Goal: Information Seeking & Learning: Learn about a topic

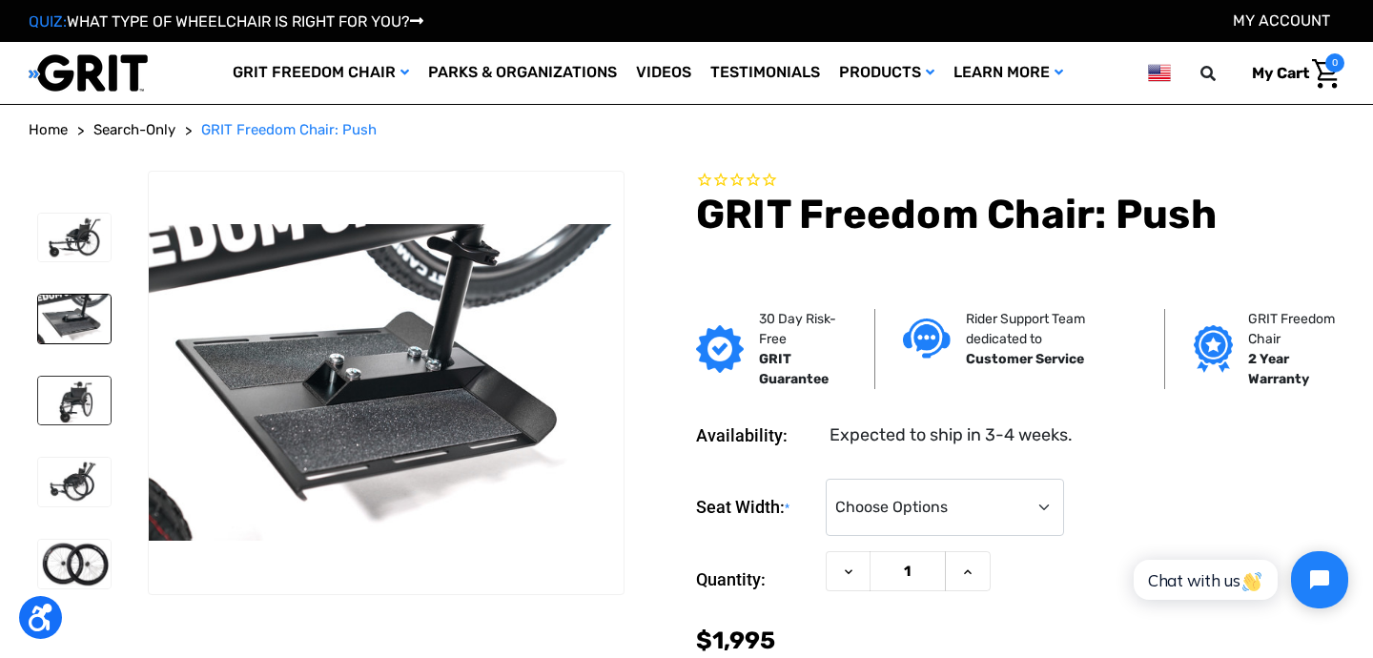
click at [89, 400] on img at bounding box center [74, 401] width 72 height 49
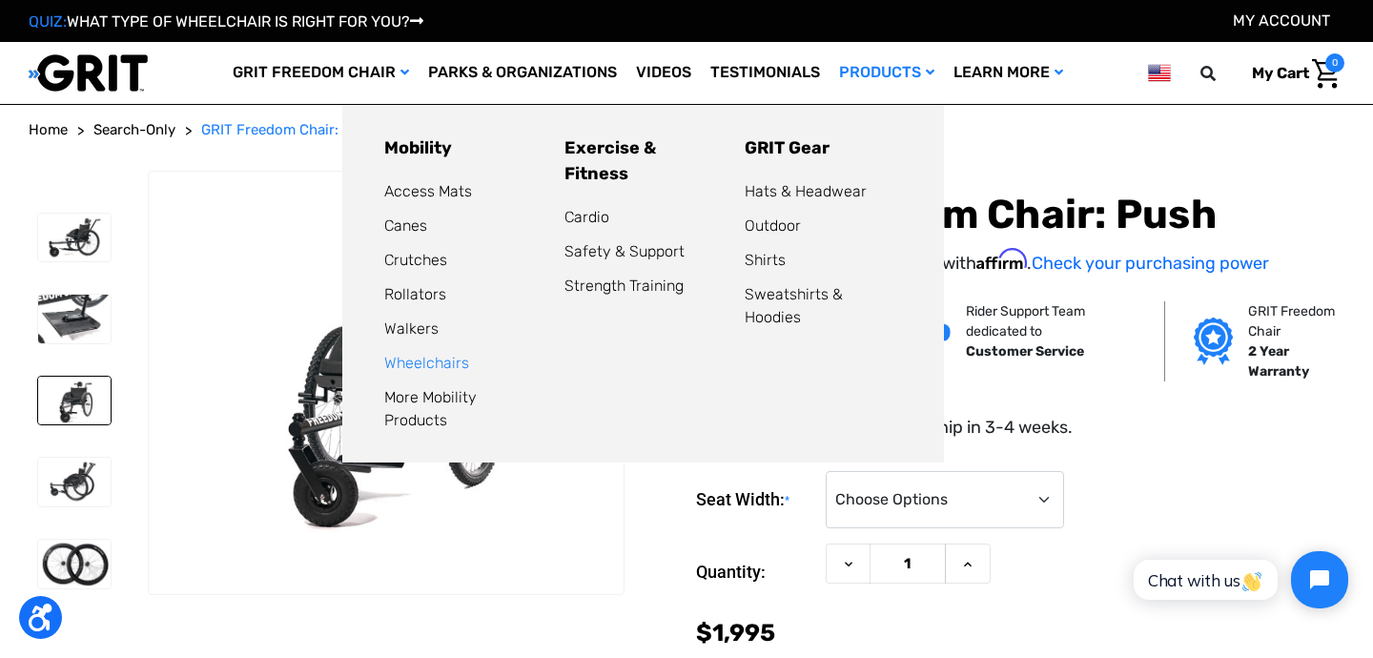
click at [428, 360] on link "Wheelchairs" at bounding box center [426, 363] width 85 height 18
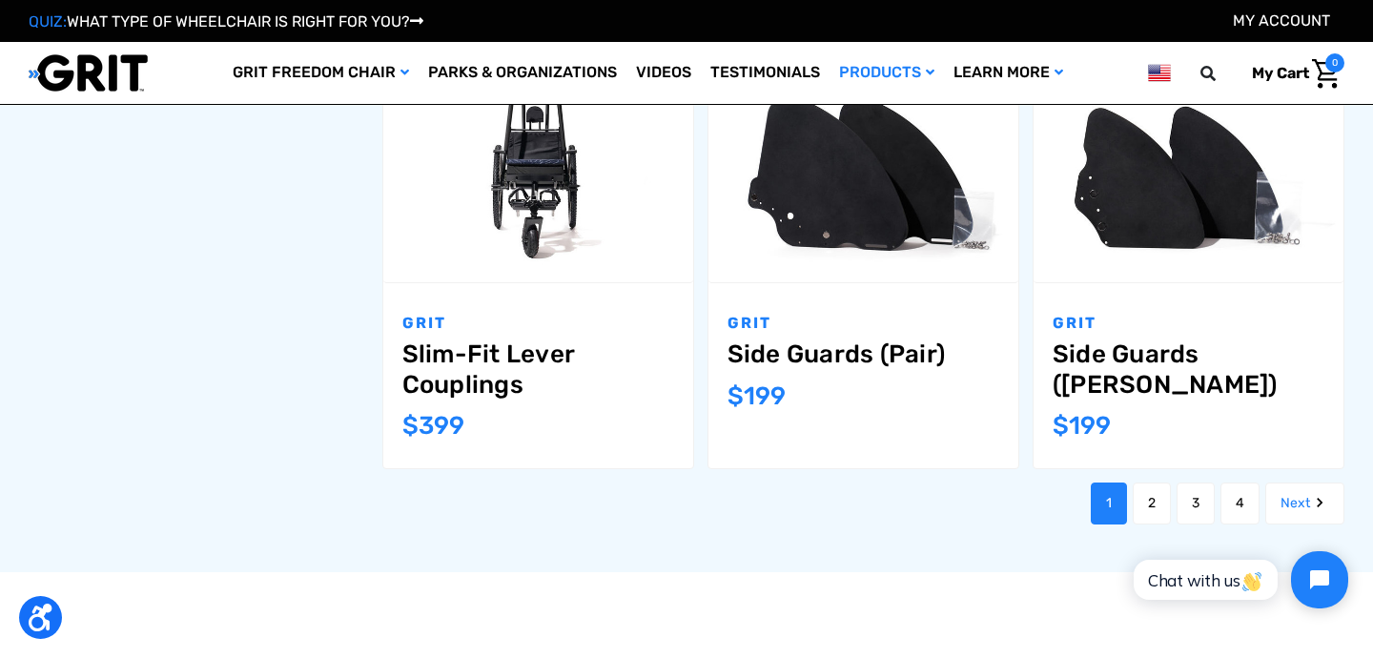
scroll to position [2075, 0]
click at [1137, 482] on link "2" at bounding box center [1152, 503] width 38 height 42
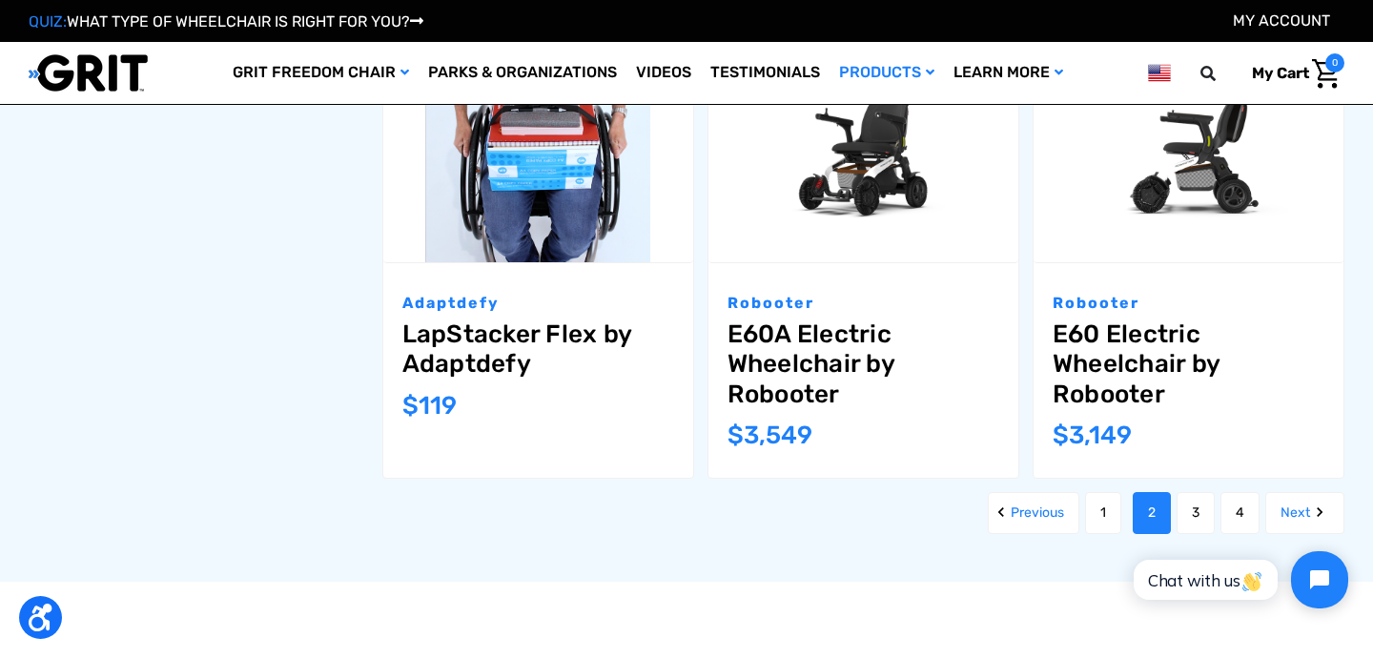
scroll to position [2066, 0]
click at [1188, 499] on link "3" at bounding box center [1196, 512] width 38 height 42
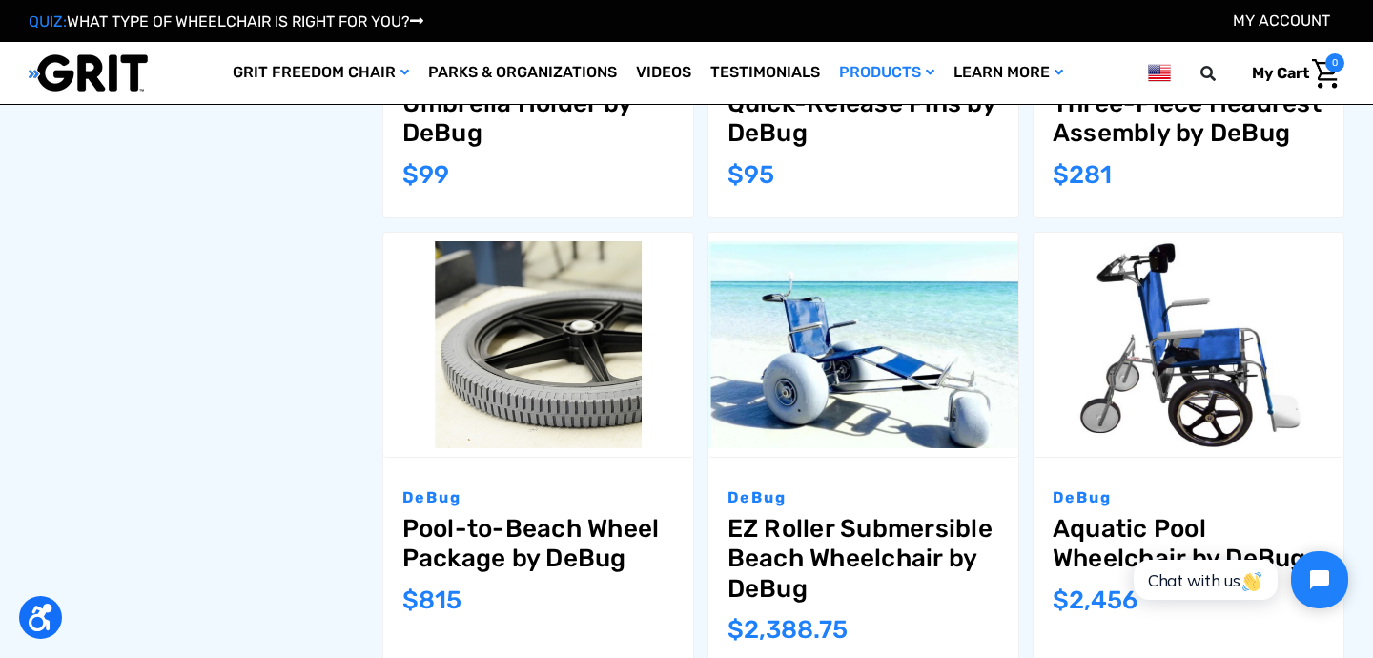
scroll to position [1720, 0]
